Goal: Find specific page/section

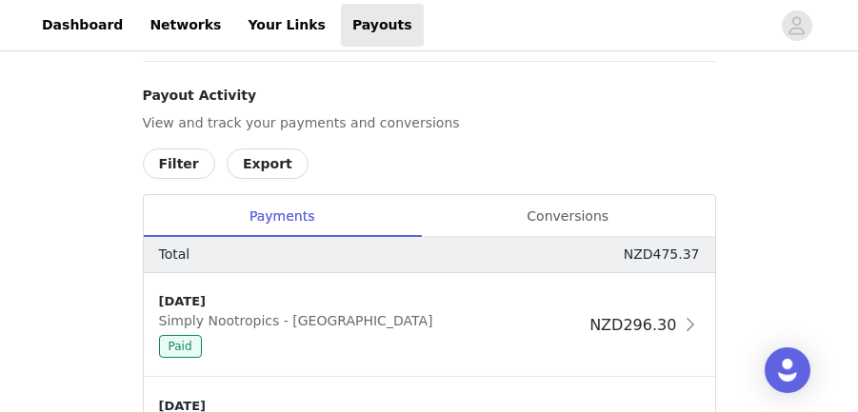
scroll to position [729, 0]
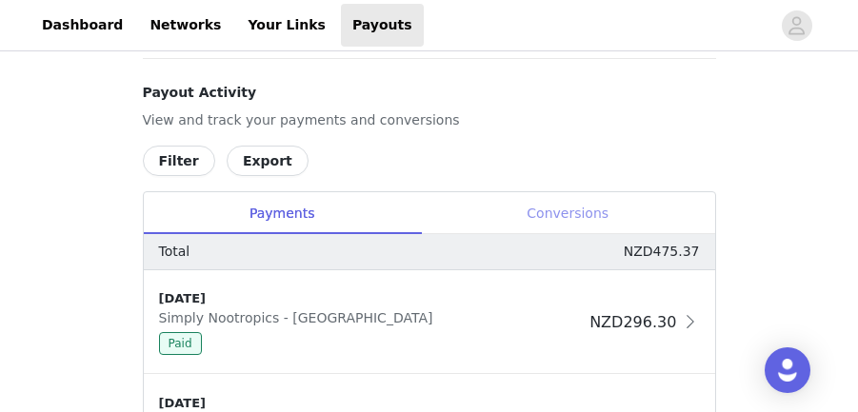
click at [556, 211] on div "Conversions" at bounding box center [568, 213] width 294 height 43
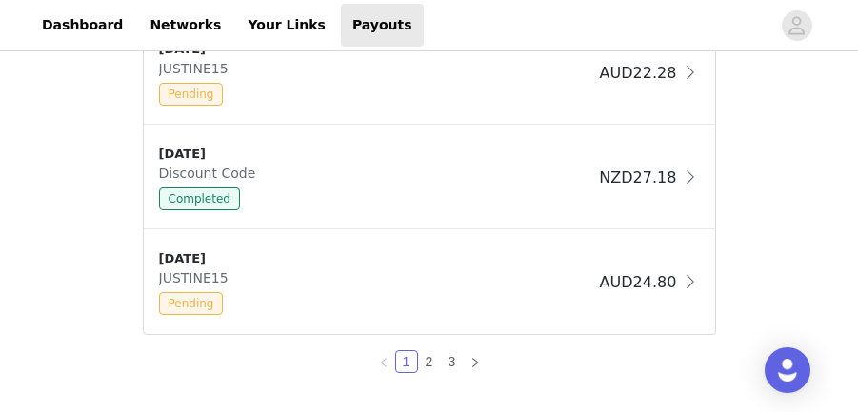
scroll to position [1761, 0]
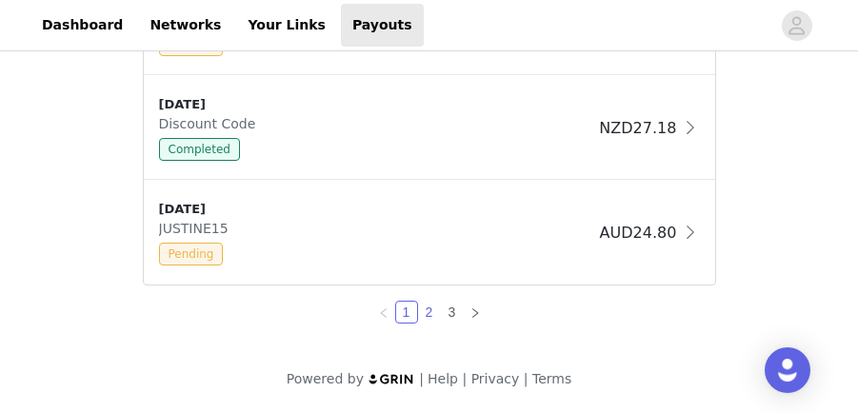
click at [432, 314] on link "2" at bounding box center [429, 312] width 21 height 21
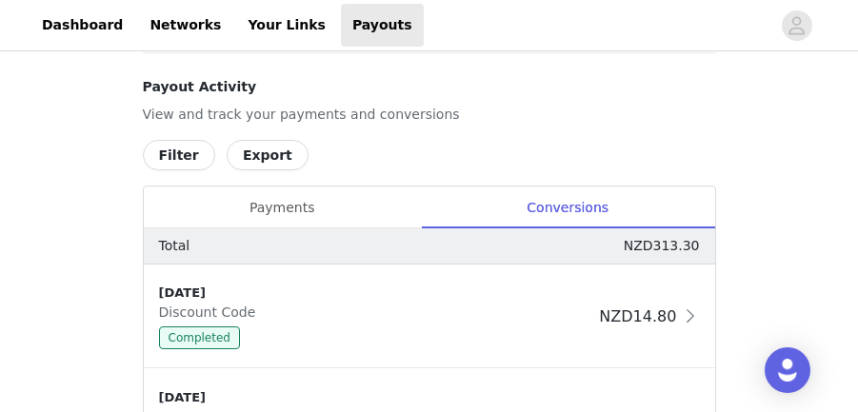
scroll to position [736, 0]
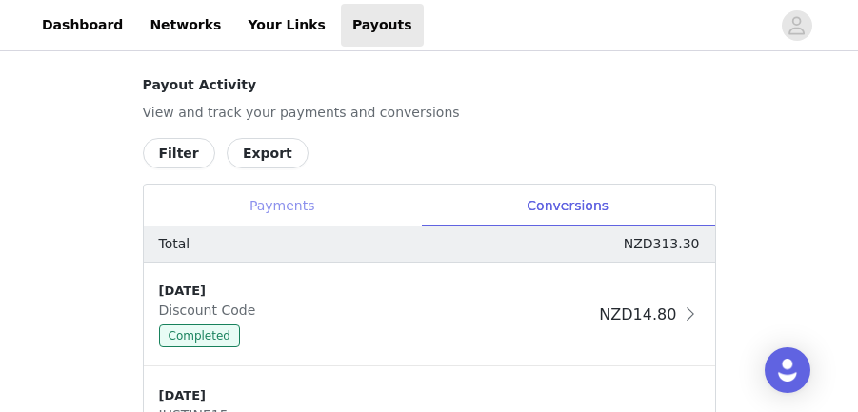
click at [289, 203] on div "Payments" at bounding box center [282, 206] width 277 height 43
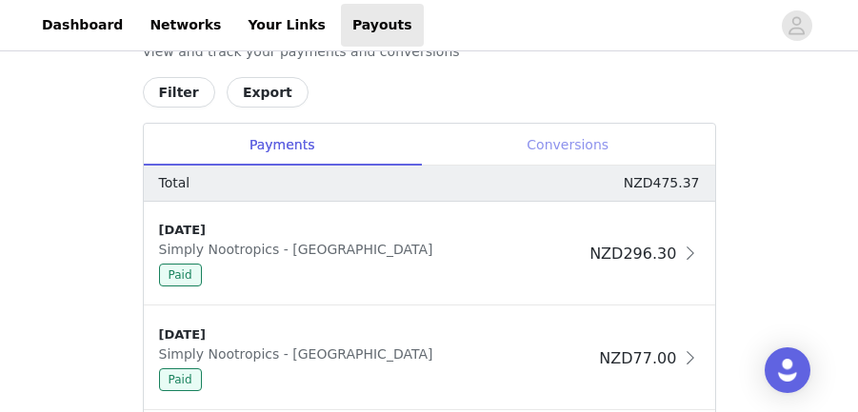
scroll to position [798, 0]
click at [571, 132] on div "Conversions" at bounding box center [568, 144] width 294 height 43
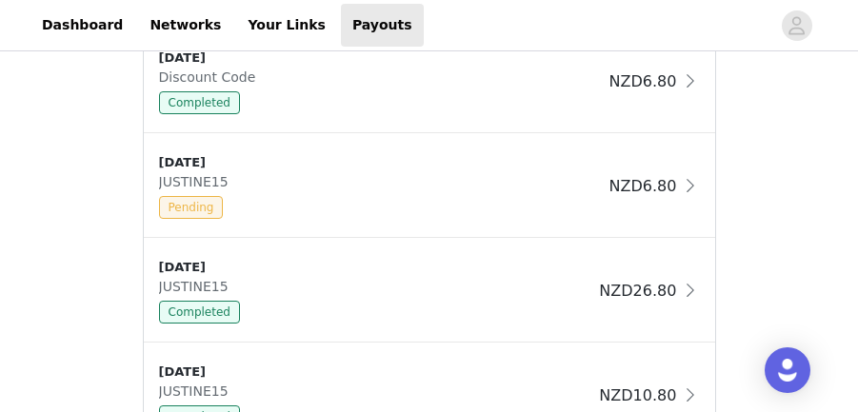
scroll to position [1761, 0]
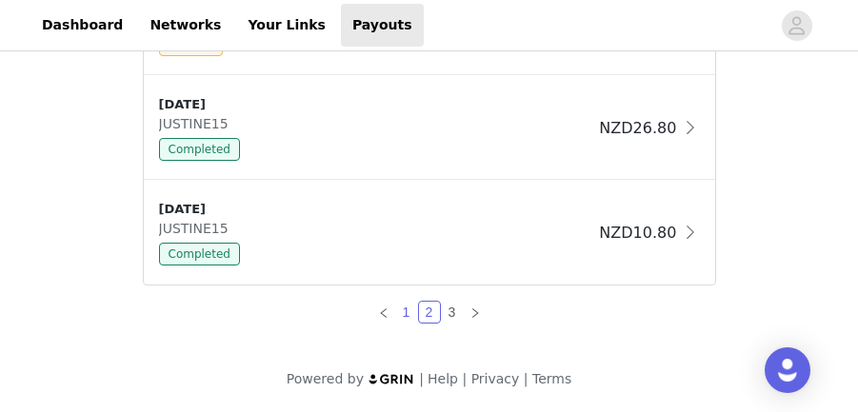
click at [401, 308] on link "1" at bounding box center [406, 312] width 21 height 21
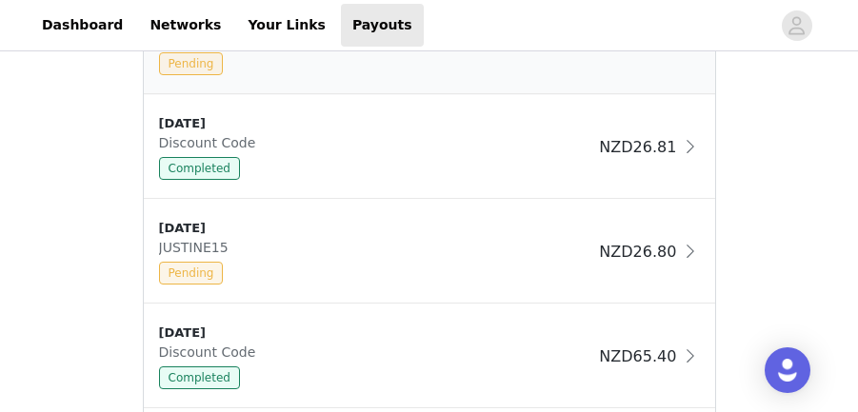
scroll to position [1039, 0]
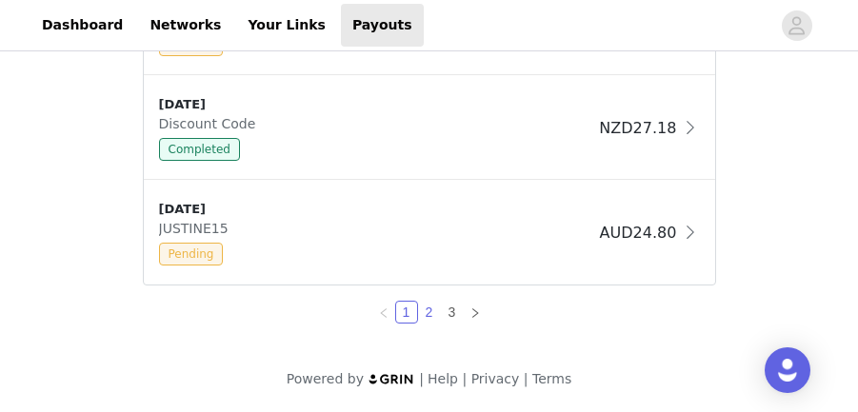
click at [428, 308] on link "2" at bounding box center [429, 312] width 21 height 21
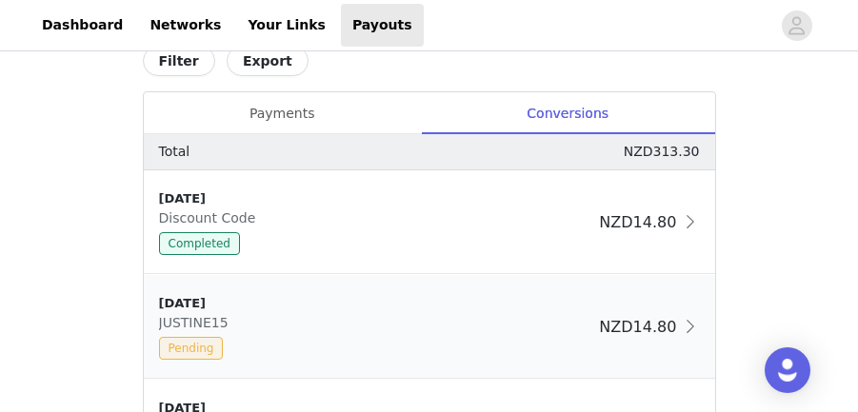
scroll to position [808, 0]
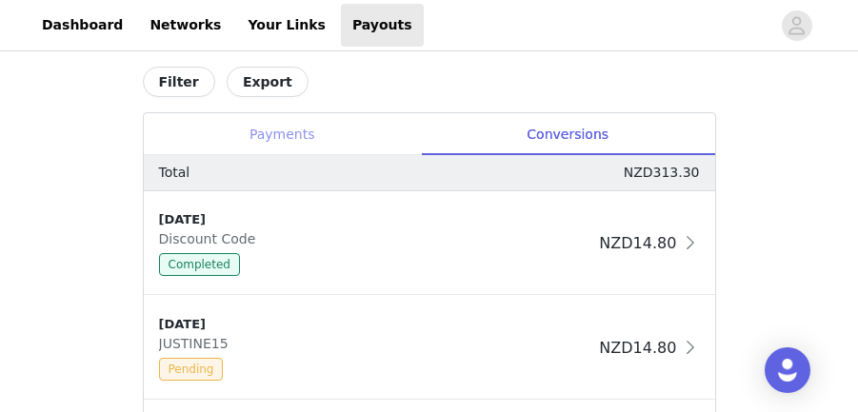
click at [307, 131] on div "Payments" at bounding box center [282, 134] width 277 height 43
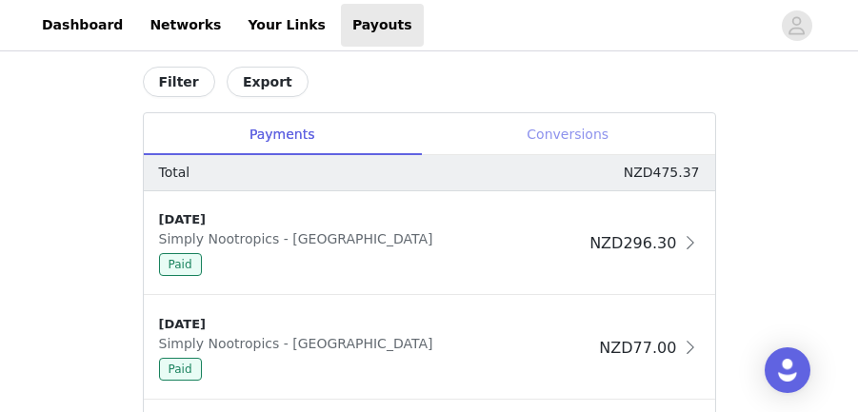
click at [538, 134] on div "Conversions" at bounding box center [568, 134] width 294 height 43
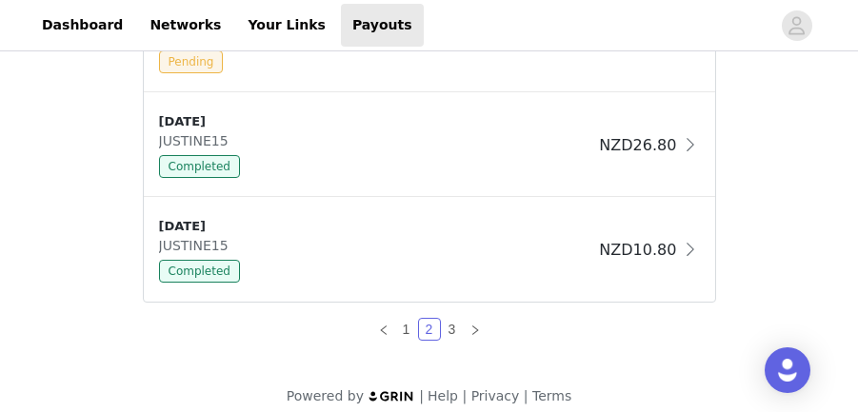
scroll to position [1745, 0]
